Goal: Navigation & Orientation: Find specific page/section

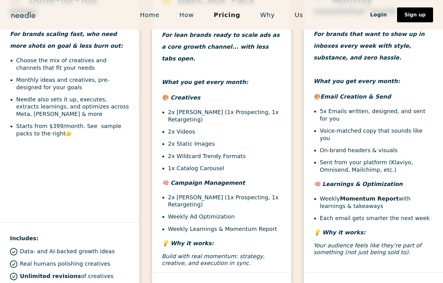
scroll to position [271, 0]
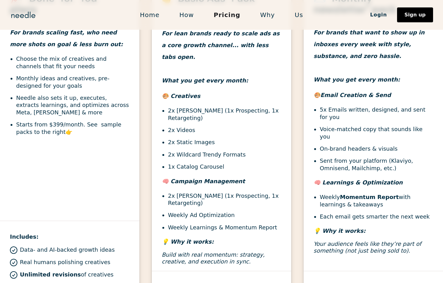
click at [265, 13] on link "Why" at bounding box center [267, 14] width 34 height 13
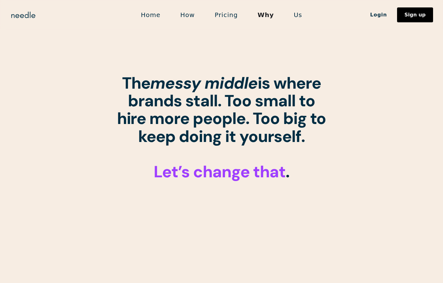
click at [297, 15] on link "Us" at bounding box center [298, 14] width 28 height 13
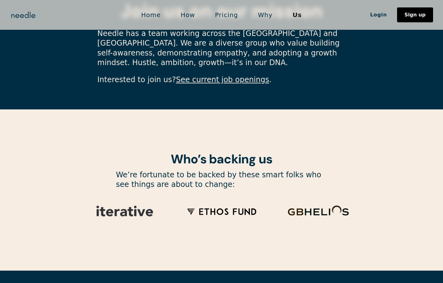
scroll to position [1863, 0]
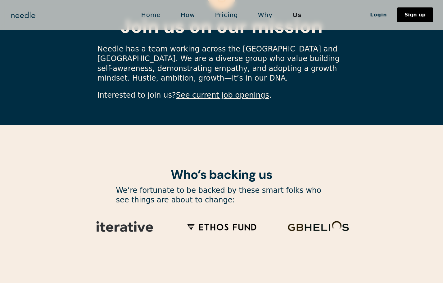
click at [156, 17] on link "Home" at bounding box center [150, 14] width 39 height 13
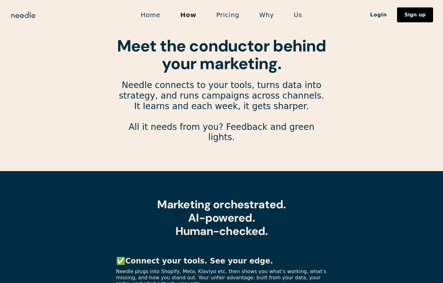
click at [231, 13] on link "Pricing" at bounding box center [227, 14] width 43 height 13
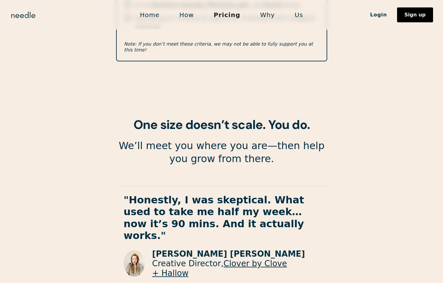
scroll to position [1105, 0]
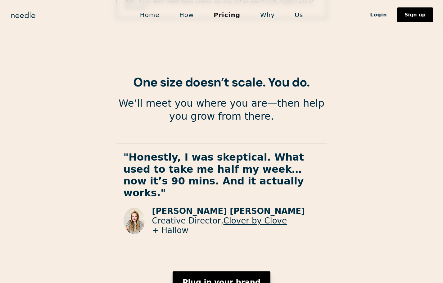
click at [198, 271] on link "Plug in your brand" at bounding box center [221, 282] width 98 height 22
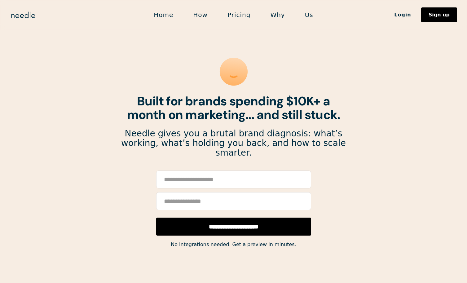
click at [304, 15] on link "Us" at bounding box center [309, 14] width 28 height 13
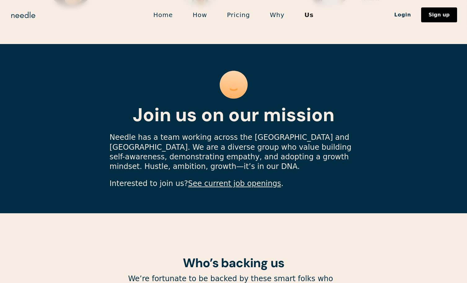
scroll to position [1785, 0]
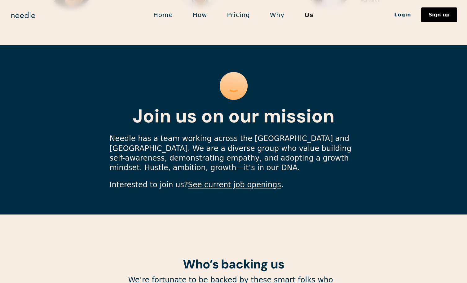
click at [198, 181] on link "See current job openings" at bounding box center [234, 185] width 93 height 9
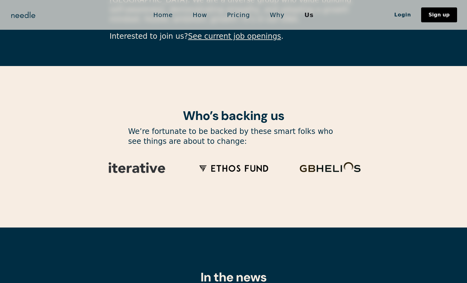
scroll to position [2039, 0]
